Goal: Task Accomplishment & Management: Manage account settings

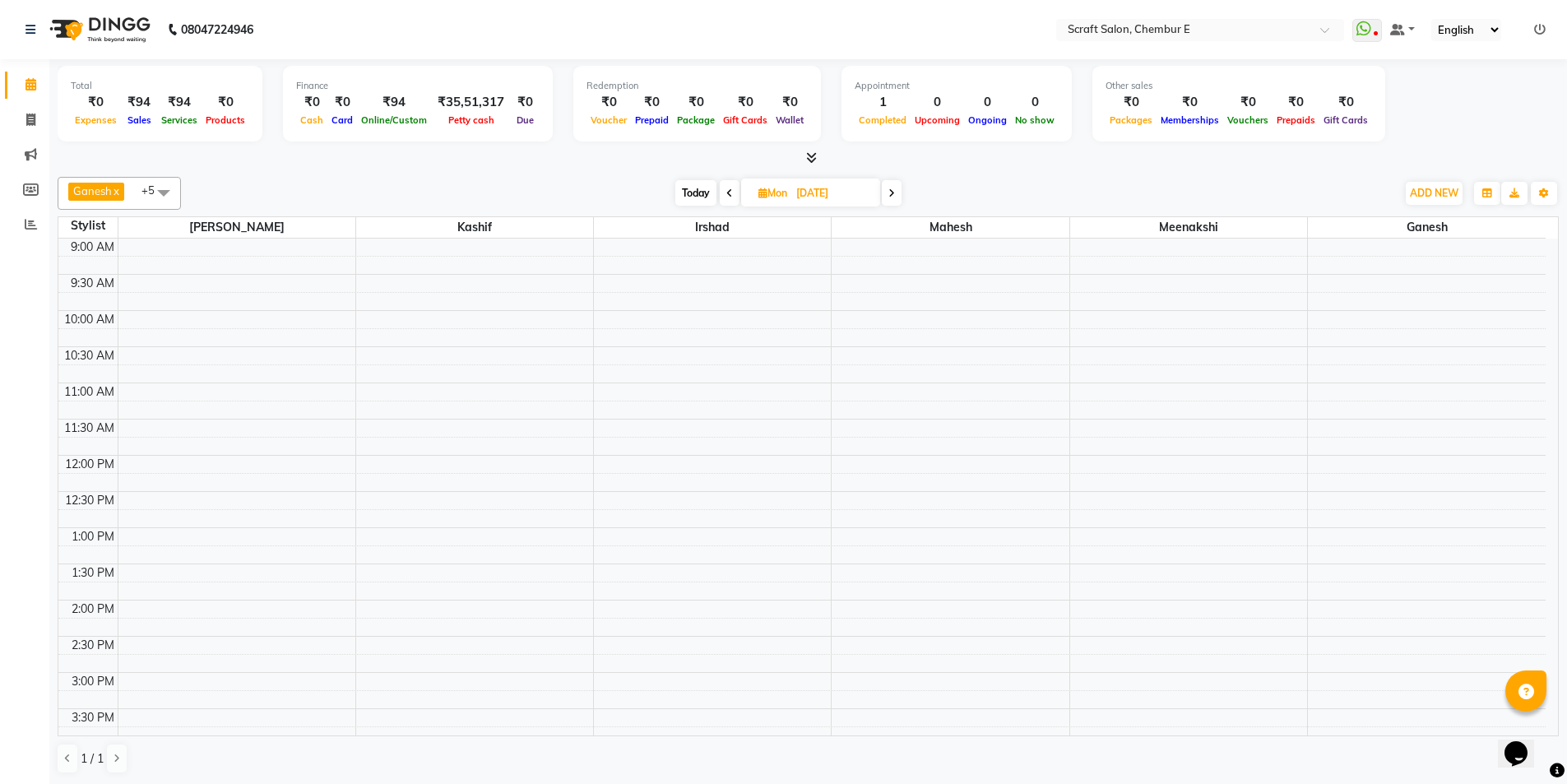
click at [1541, 36] on link at bounding box center [1540, 30] width 12 height 15
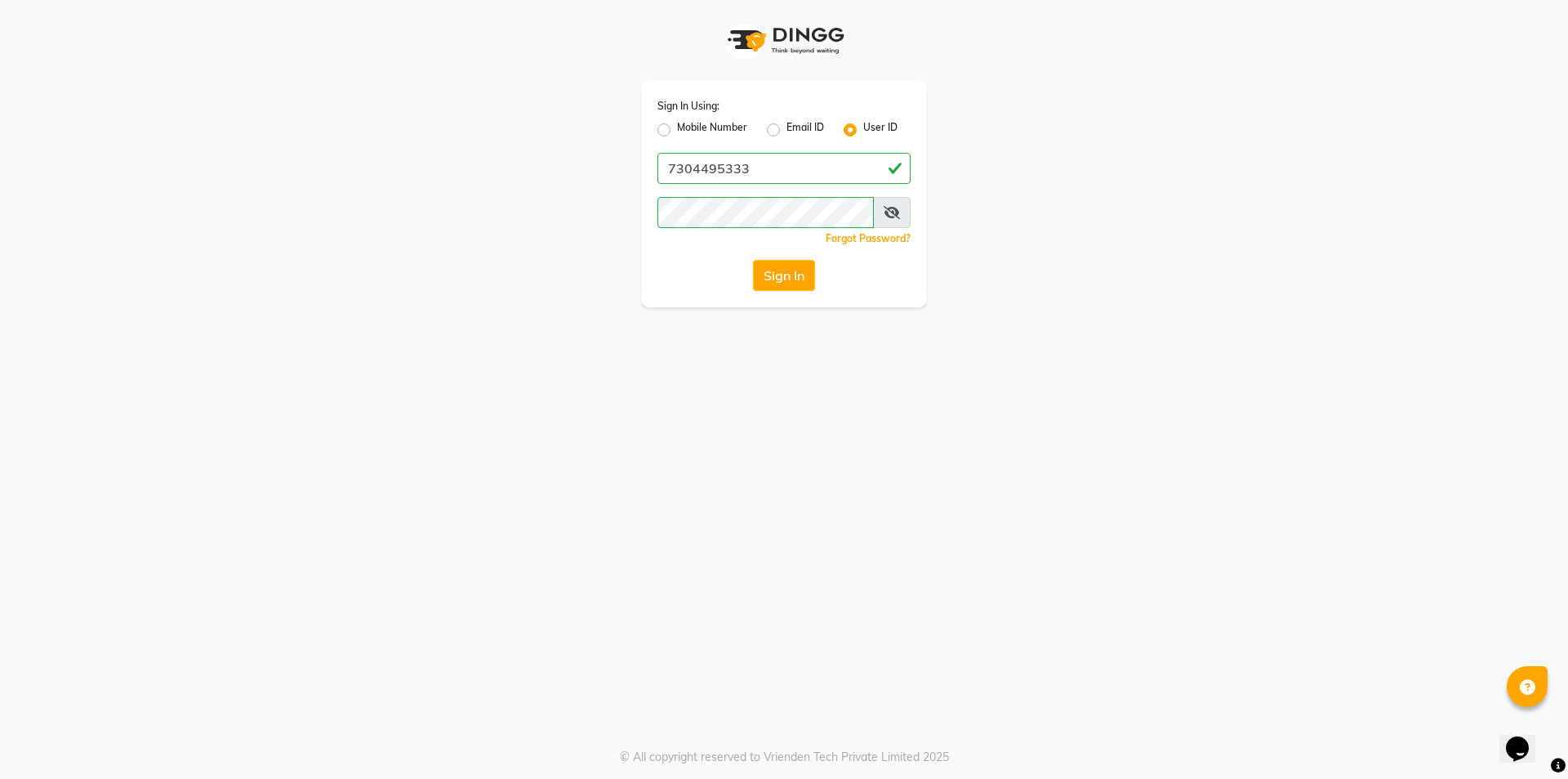
click at [677, 129] on label "Mobile Number" at bounding box center [712, 129] width 71 height 19
click at [677, 129] on input "Mobile Number" at bounding box center [682, 125] width 11 height 11
radio input "true"
radio input "false"
click at [751, 162] on input "Username" at bounding box center [811, 168] width 198 height 31
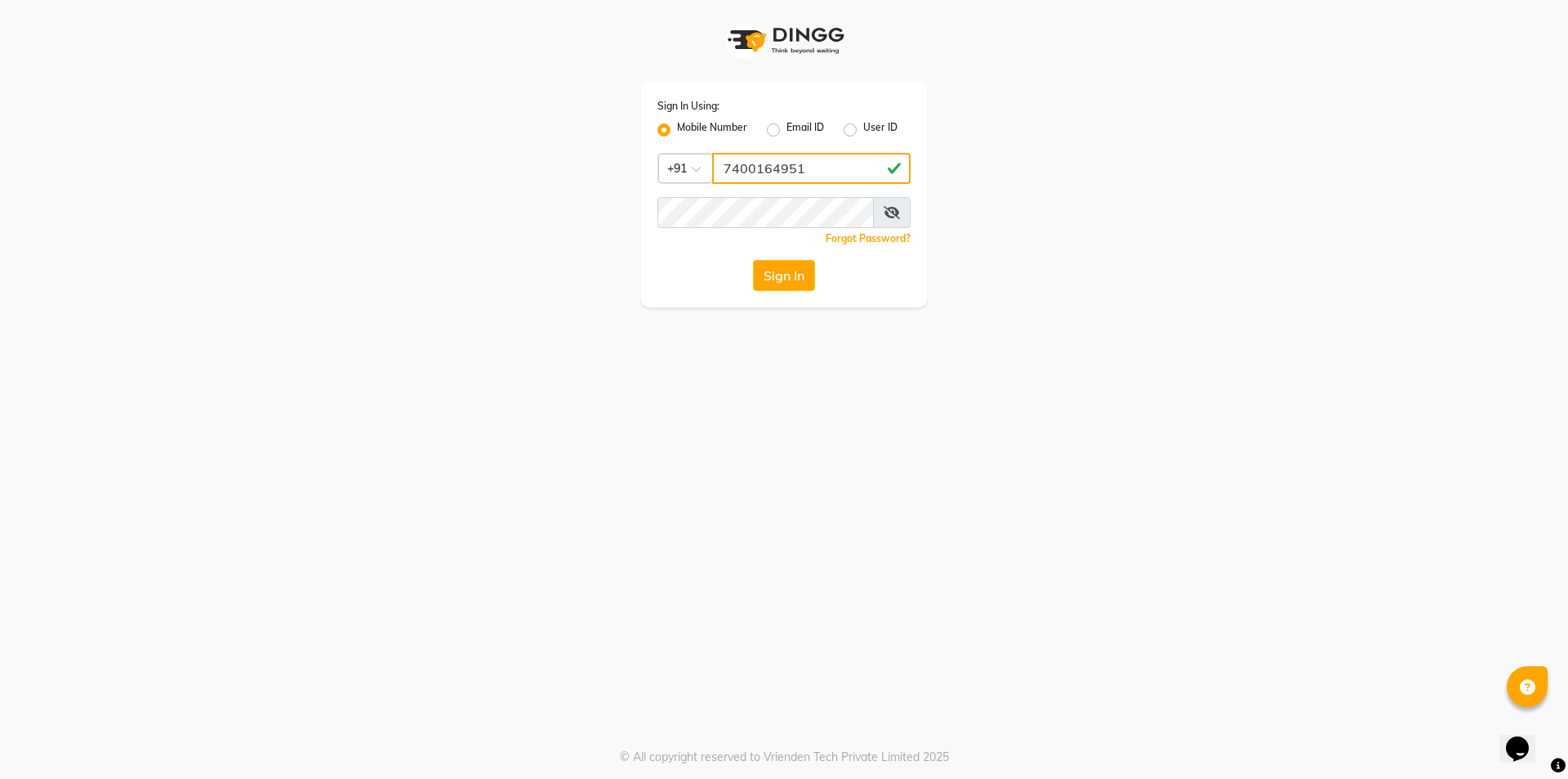
type input "7400164951"
drag, startPoint x: 906, startPoint y: 485, endPoint x: 887, endPoint y: 445, distance: 44.3
click at [906, 485] on div "Sign In Using: Mobile Number Email ID User ID Country Code × [PHONE_NUMBER] Rem…" at bounding box center [784, 389] width 1568 height 779
click at [776, 273] on button "Sign In" at bounding box center [784, 275] width 62 height 31
